Goal: Task Accomplishment & Management: Manage account settings

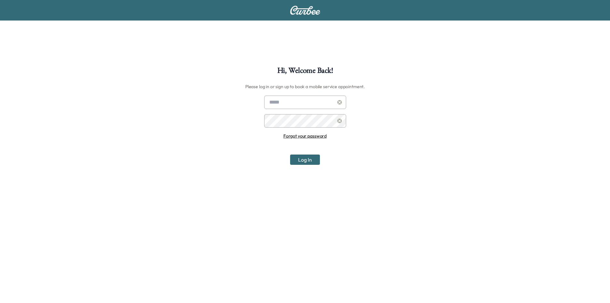
type input "**********"
drag, startPoint x: 306, startPoint y: 159, endPoint x: 307, endPoint y: 154, distance: 5.2
click at [308, 159] on button "Log In" at bounding box center [305, 159] width 30 height 10
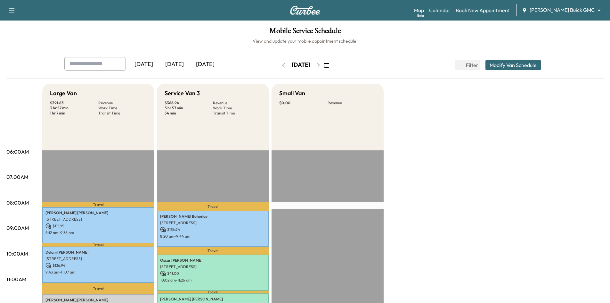
click at [580, 14] on div "[PERSON_NAME] Buick GMC ******** ​" at bounding box center [563, 10] width 83 height 8
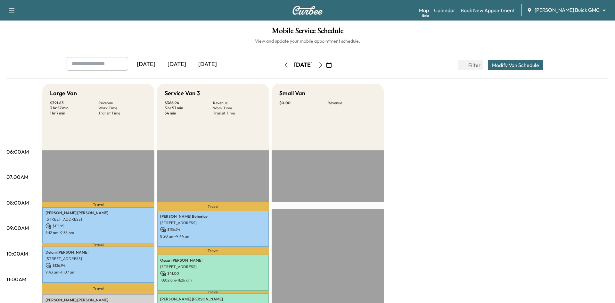
click at [572, 10] on body "Support Log Out Map Beta Calendar Book New Appointment [PERSON_NAME] Buick GMC …" at bounding box center [307, 151] width 615 height 303
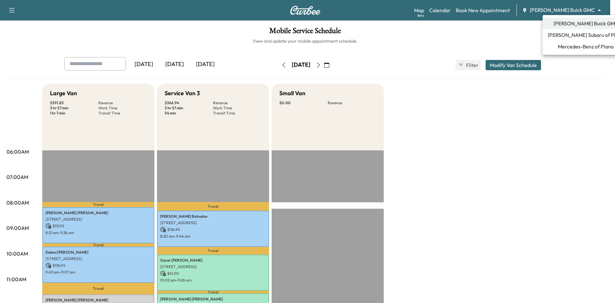
click at [569, 45] on span "Mercedes-Benz of Plano" at bounding box center [586, 47] width 56 height 8
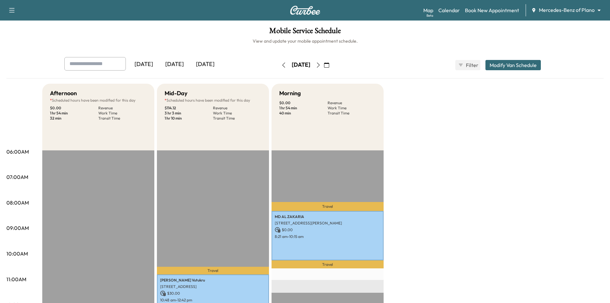
click at [321, 64] on icon "button" at bounding box center [318, 64] width 5 height 5
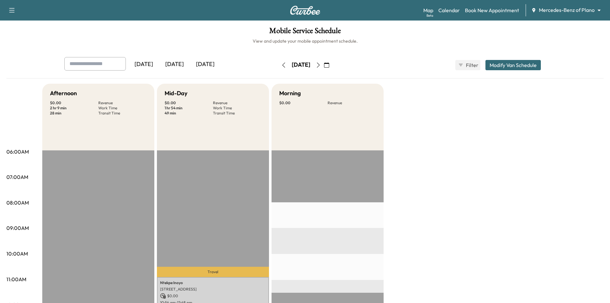
click at [118, 63] on input "text" at bounding box center [95, 63] width 62 height 13
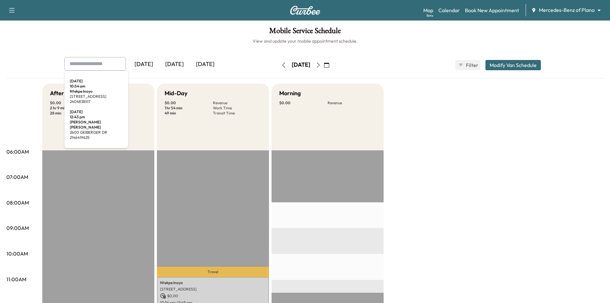
drag, startPoint x: 105, startPoint y: 64, endPoint x: 125, endPoint y: 63, distance: 19.2
click at [107, 63] on input "text" at bounding box center [95, 63] width 62 height 13
paste input "**********"
type input "**********"
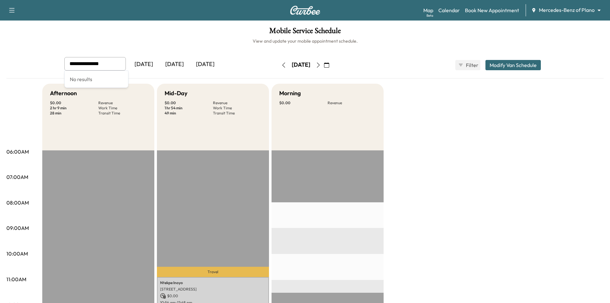
drag, startPoint x: 113, startPoint y: 64, endPoint x: 79, endPoint y: 57, distance: 35.3
click at [58, 61] on div "**********" at bounding box center [304, 67] width 597 height 21
click at [176, 63] on div "[DATE]" at bounding box center [174, 64] width 31 height 15
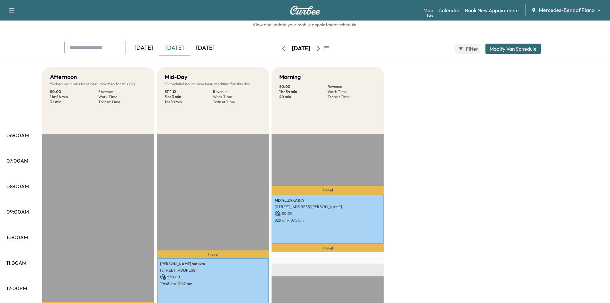
scroll to position [32, 0]
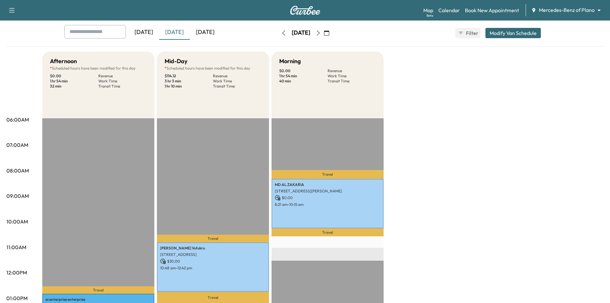
click at [203, 29] on div "[DATE]" at bounding box center [205, 32] width 31 height 15
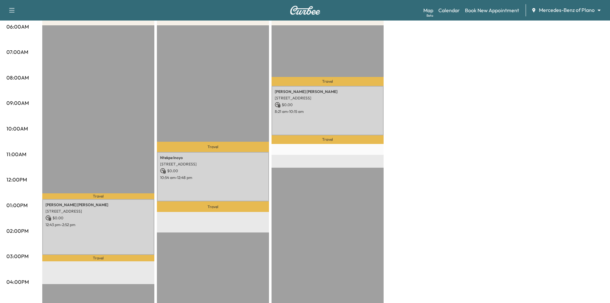
scroll to position [128, 0]
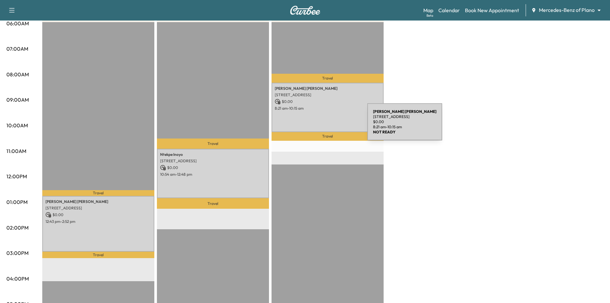
click at [319, 126] on div "[PERSON_NAME] [STREET_ADDRESS] $ 0.00 8:21 am - 10:15 am" at bounding box center [328, 107] width 112 height 49
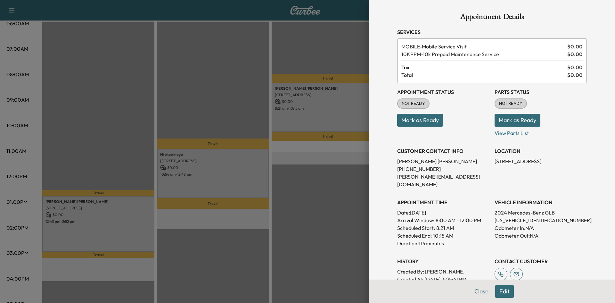
click at [240, 62] on div at bounding box center [307, 151] width 615 height 303
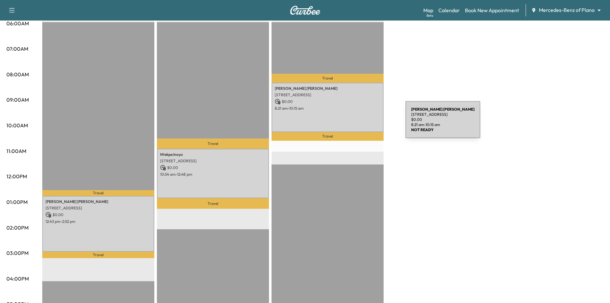
click at [357, 123] on div "[PERSON_NAME] [STREET_ADDRESS] $ 0.00 8:21 am - 10:15 am" at bounding box center [328, 107] width 112 height 49
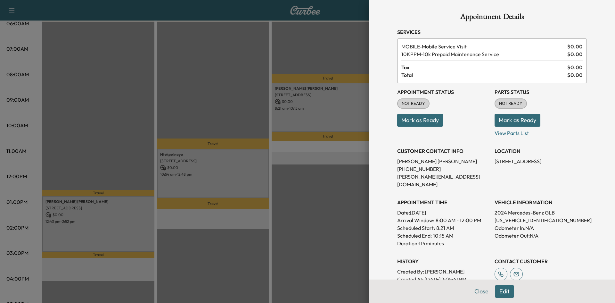
click at [416, 122] on button "Mark as Ready" at bounding box center [420, 120] width 46 height 13
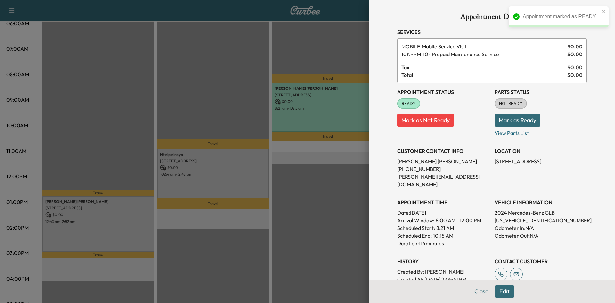
click at [203, 91] on div at bounding box center [307, 151] width 615 height 303
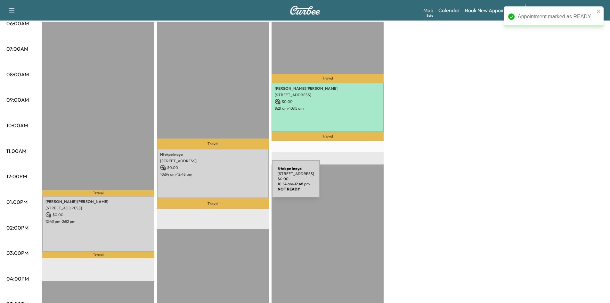
click at [226, 180] on div "Ntekpe Inoyo [STREET_ADDRESS] $ 0.00 10:54 am - 12:48 pm" at bounding box center [213, 173] width 112 height 49
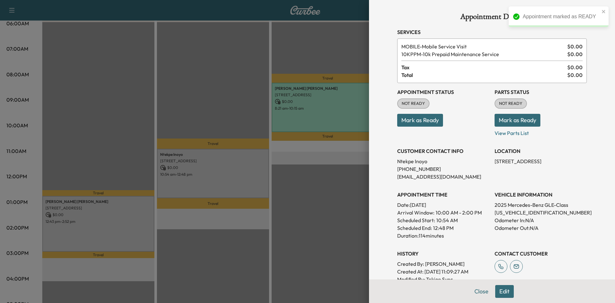
click at [412, 123] on button "Mark as Ready" at bounding box center [420, 120] width 46 height 13
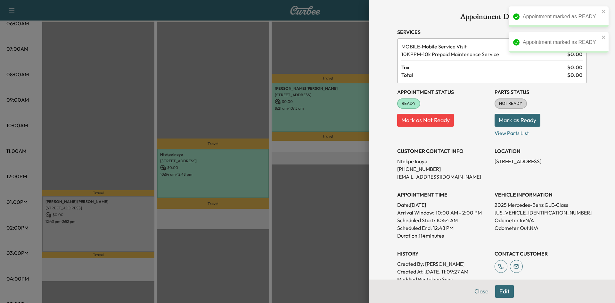
drag, startPoint x: 207, startPoint y: 91, endPoint x: 131, endPoint y: 132, distance: 86.0
click at [205, 92] on div at bounding box center [307, 151] width 615 height 303
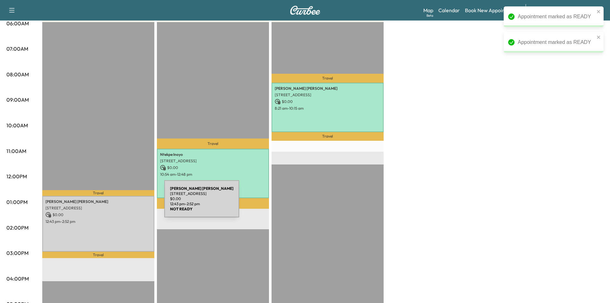
click at [119, 209] on div "[PERSON_NAME] [STREET_ADDRESS] $ 0.00 12:43 pm - 2:52 pm" at bounding box center [98, 224] width 112 height 56
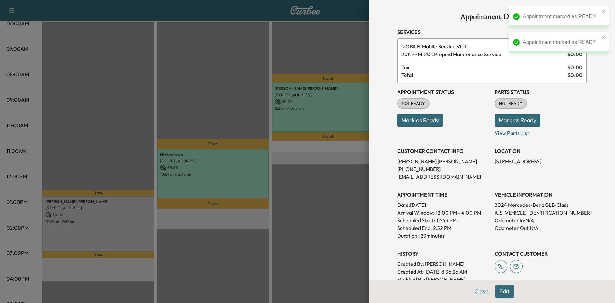
click at [406, 119] on button "Mark as Ready" at bounding box center [420, 120] width 46 height 13
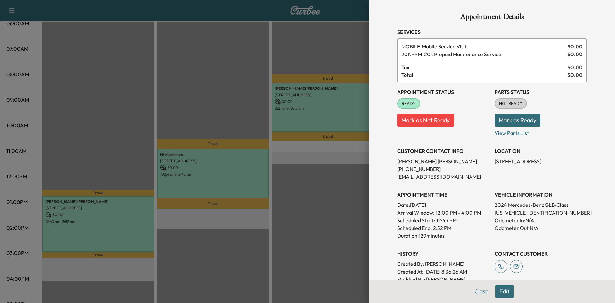
click at [166, 73] on div at bounding box center [307, 151] width 615 height 303
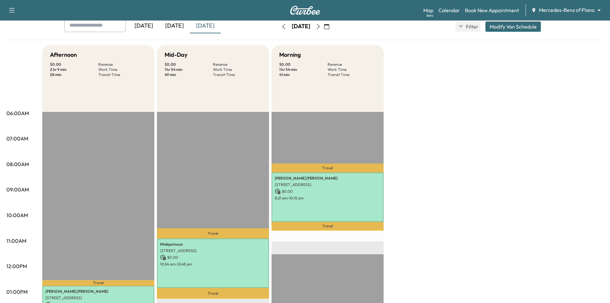
scroll to position [0, 0]
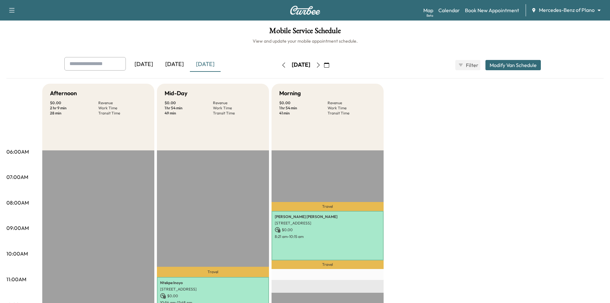
click at [329, 65] on icon "button" at bounding box center [326, 64] width 5 height 5
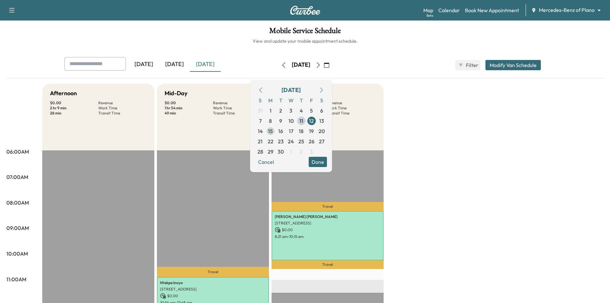
click at [273, 130] on span "15" at bounding box center [270, 131] width 5 height 8
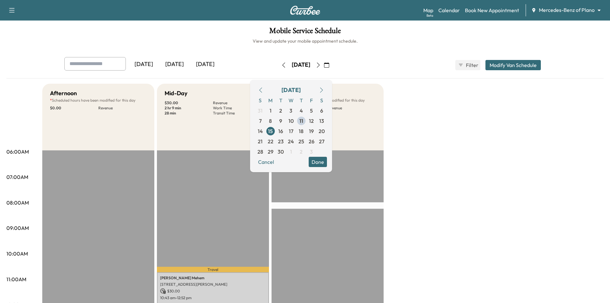
drag, startPoint x: 240, startPoint y: 53, endPoint x: 237, endPoint y: 76, distance: 23.0
click at [240, 54] on div "Mobile Service Schedule View and update your mobile appointment schedule. [DATE…" at bounding box center [305, 296] width 610 height 550
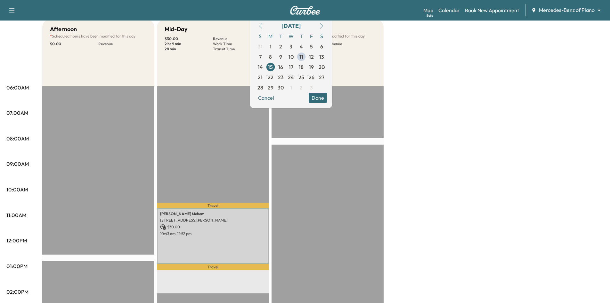
click at [327, 98] on button "Done" at bounding box center [318, 98] width 18 height 10
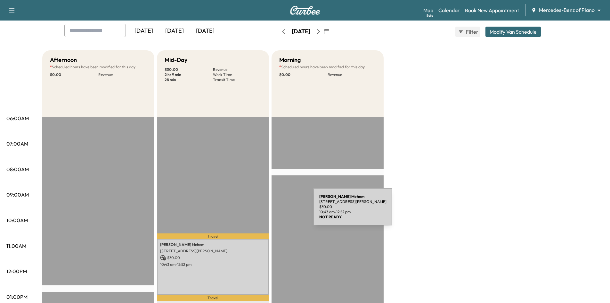
scroll to position [0, 0]
